Goal: Find specific page/section: Find specific page/section

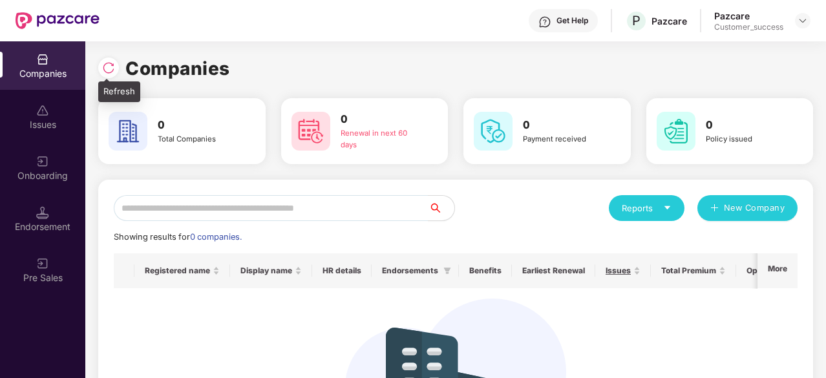
click at [115, 68] on div at bounding box center [108, 68] width 21 height 21
click at [112, 78] on div "Companies" at bounding box center [455, 68] width 715 height 28
click at [111, 69] on img at bounding box center [108, 67] width 13 height 13
click at [645, 204] on div "Reports" at bounding box center [647, 208] width 50 height 13
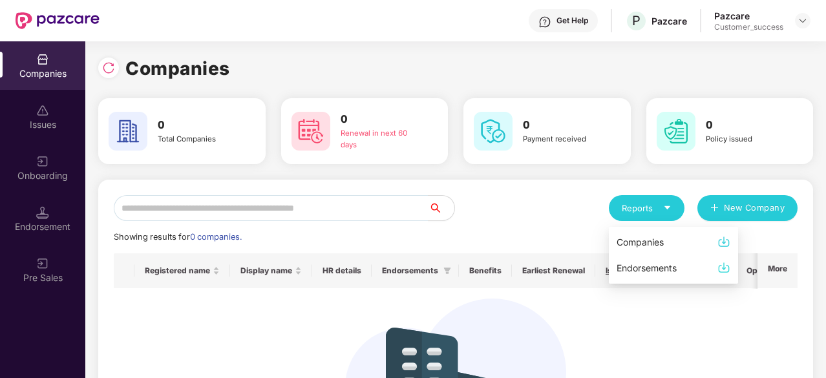
click at [645, 204] on div "Reports" at bounding box center [647, 208] width 50 height 13
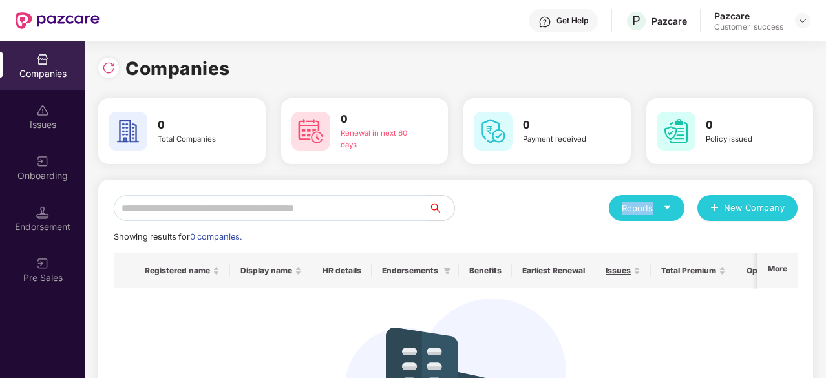
click at [645, 204] on div "Reports" at bounding box center [647, 208] width 50 height 13
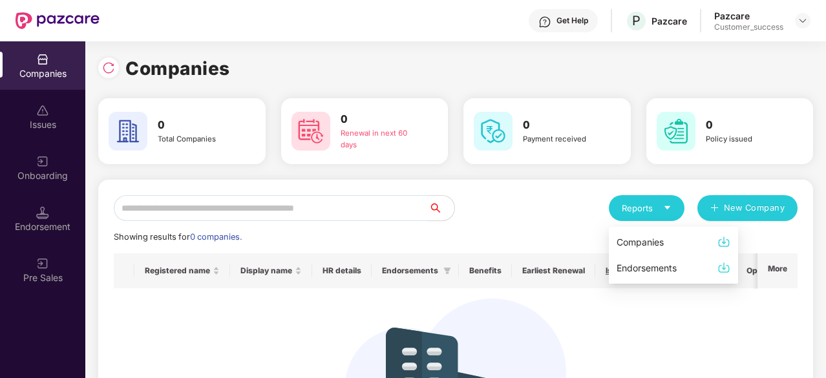
click at [674, 203] on div "Reports" at bounding box center [647, 208] width 76 height 26
click at [483, 249] on div "Reports New Company Showing results for 0 companies. Registered name Display na…" at bounding box center [456, 345] width 684 height 301
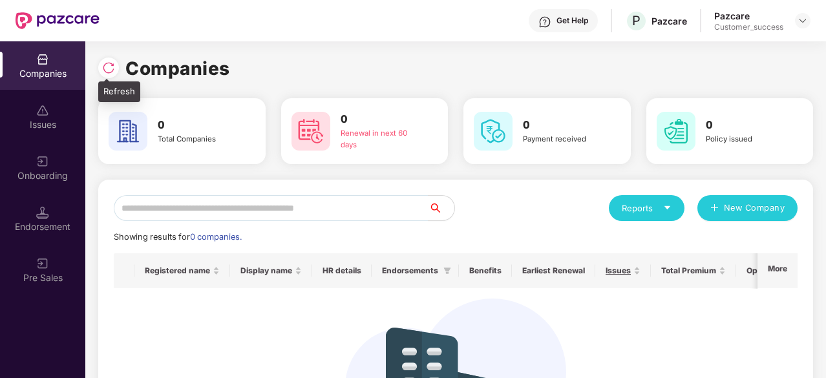
click at [103, 63] on img at bounding box center [108, 67] width 13 height 13
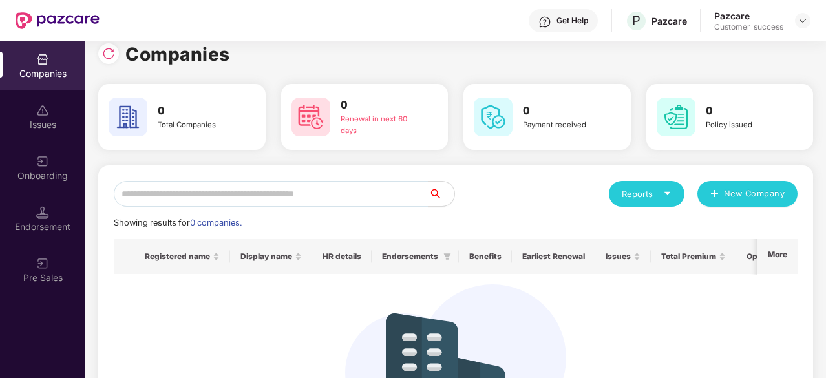
scroll to position [15, 0]
drag, startPoint x: 190, startPoint y: 224, endPoint x: 241, endPoint y: 222, distance: 51.1
click at [241, 222] on span "Showing results for 0 companies." at bounding box center [178, 222] width 128 height 10
click at [147, 216] on div "Showing results for 0 companies." at bounding box center [178, 222] width 128 height 13
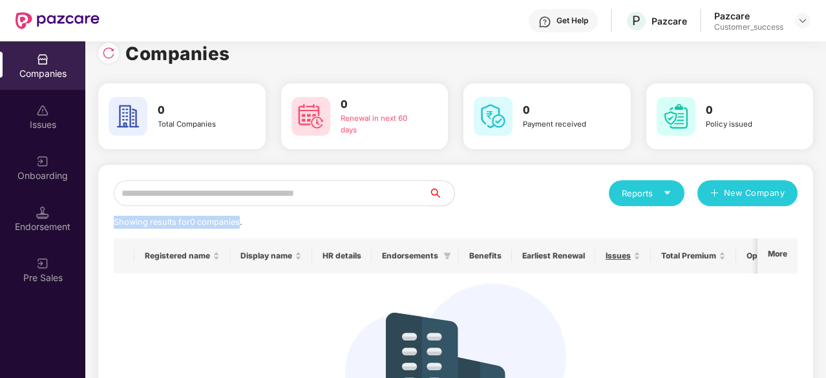
drag, startPoint x: 114, startPoint y: 223, endPoint x: 240, endPoint y: 228, distance: 126.1
click at [240, 228] on div "Showing results for 0 companies." at bounding box center [178, 222] width 128 height 13
click at [297, 235] on div "Reports New Company Showing results for 0 companies. Registered name Display na…" at bounding box center [456, 330] width 684 height 301
